Goal: Transaction & Acquisition: Purchase product/service

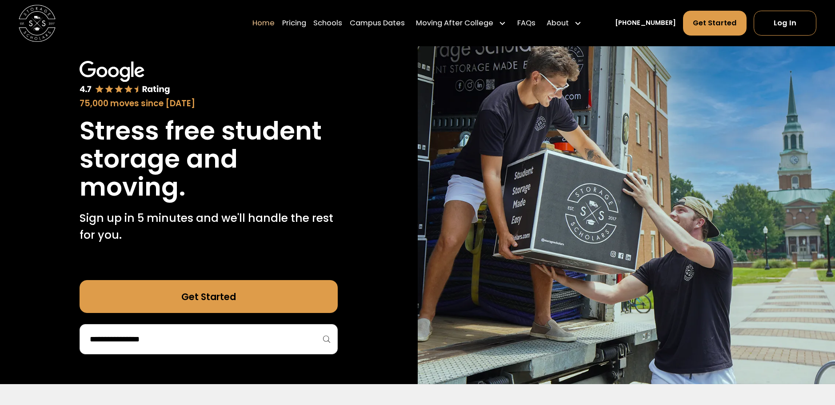
scroll to position [89, 0]
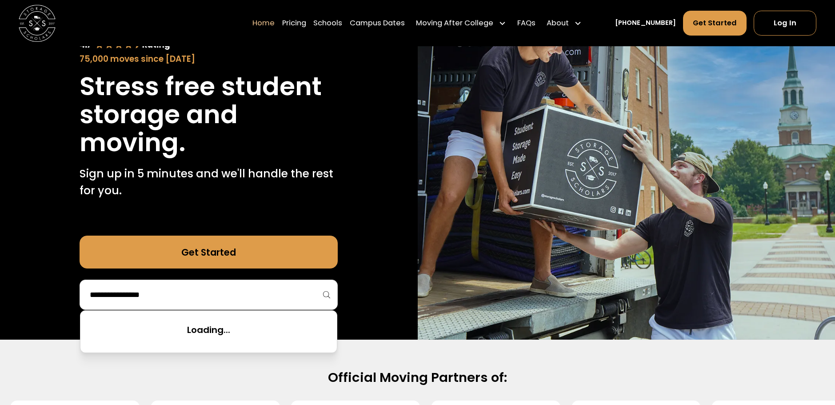
click at [296, 298] on input "search" at bounding box center [208, 294] width 239 height 15
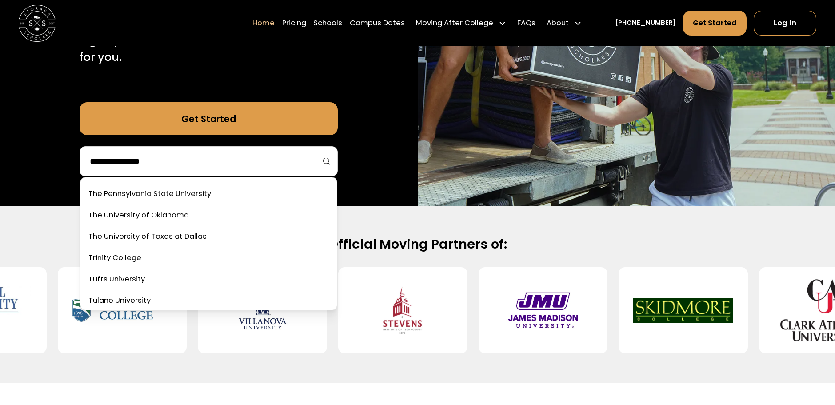
scroll to position [3766, 0]
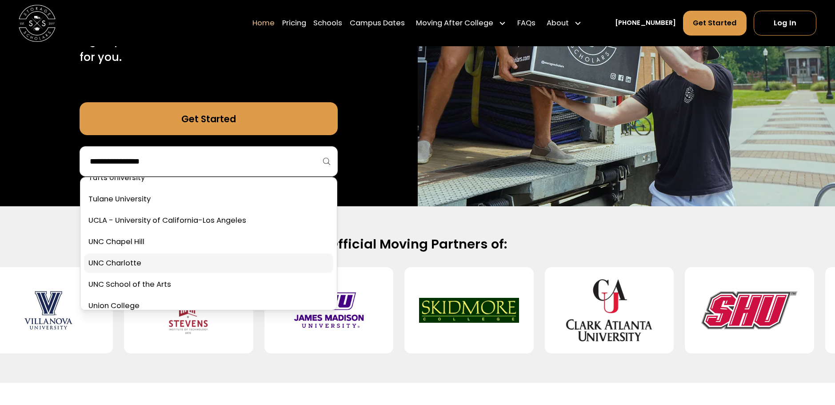
click at [224, 223] on link at bounding box center [208, 221] width 249 height 20
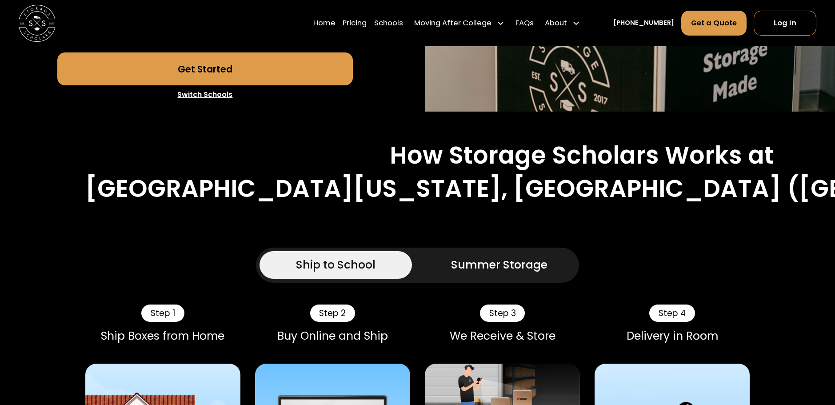
scroll to position [489, 0]
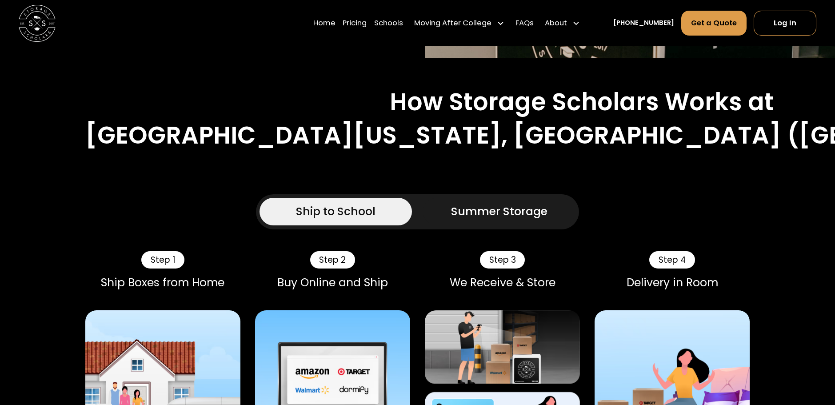
click at [366, 203] on div "Ship to School" at bounding box center [335, 211] width 79 height 16
click at [347, 203] on div "Ship to School" at bounding box center [335, 211] width 79 height 16
click at [707, 26] on link "Get a Quote" at bounding box center [713, 23] width 65 height 25
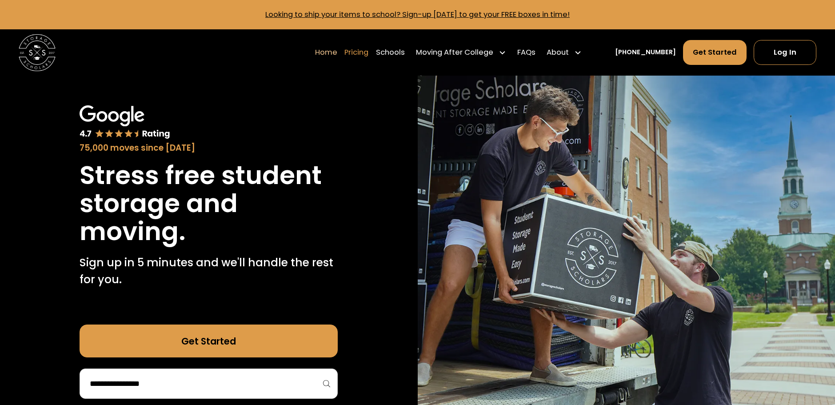
click at [368, 55] on link "Pricing" at bounding box center [356, 53] width 24 height 26
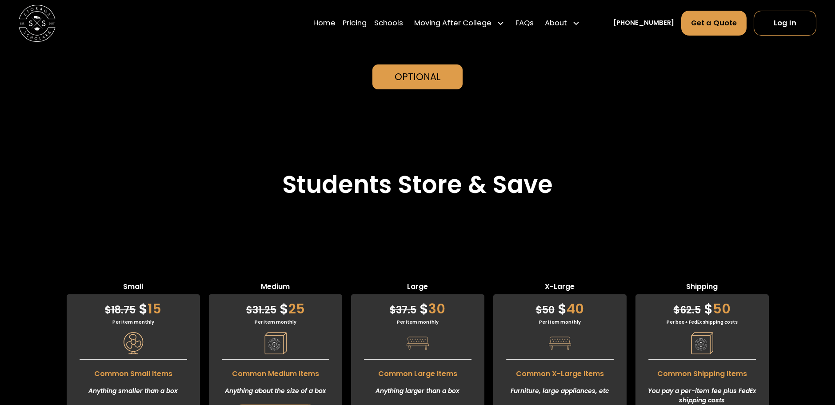
scroll to position [2309, 0]
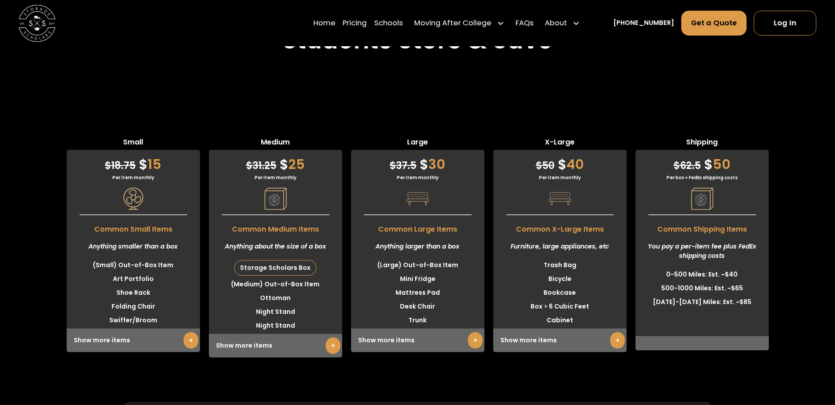
click at [296, 334] on div "Show more items +" at bounding box center [275, 346] width 133 height 24
click at [337, 337] on link "+" at bounding box center [333, 345] width 15 height 16
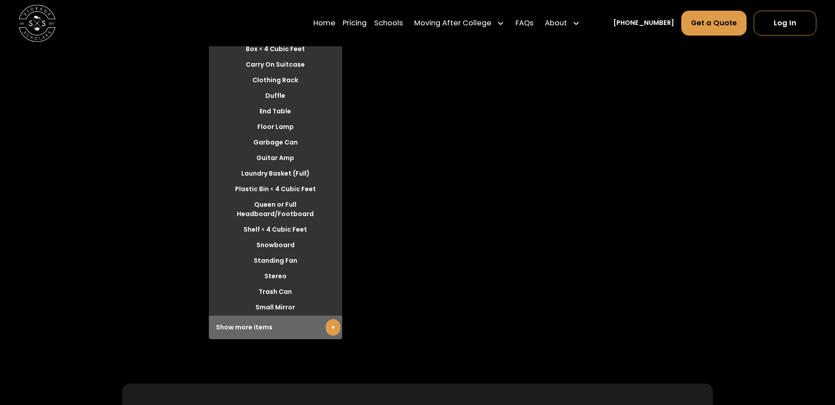
scroll to position [2753, 0]
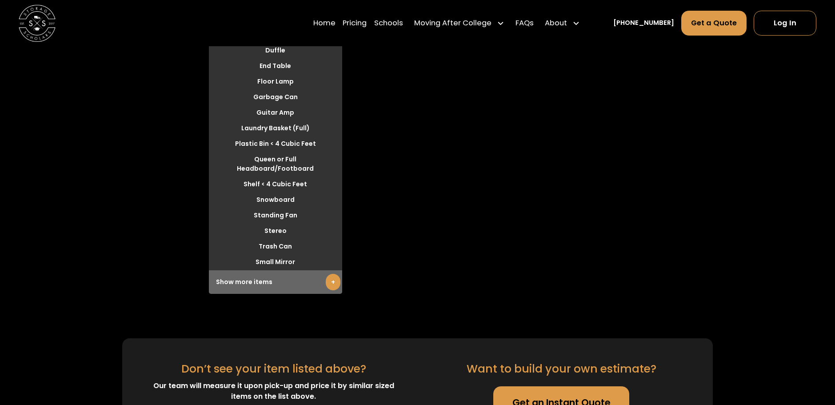
click at [543, 386] on link "Get an Instant Quote" at bounding box center [561, 402] width 136 height 33
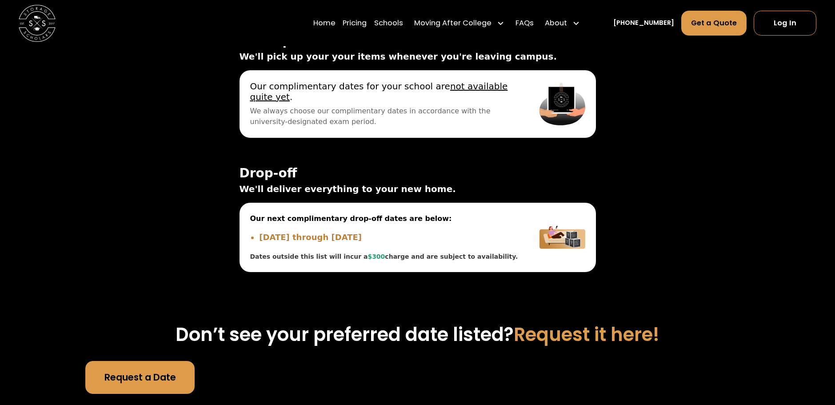
scroll to position [3286, 0]
